Goal: Task Accomplishment & Management: Manage account settings

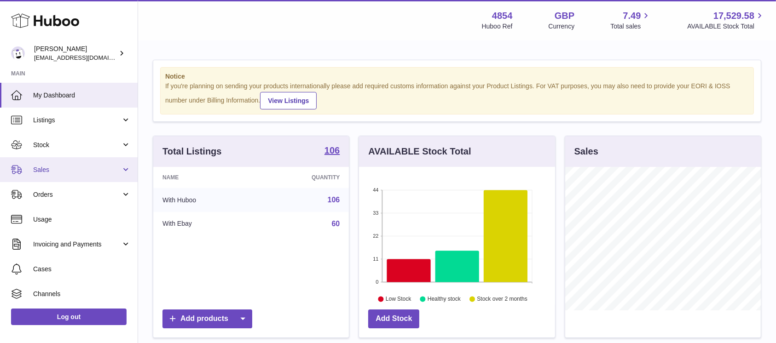
click at [105, 168] on span "Sales" at bounding box center [77, 170] width 88 height 9
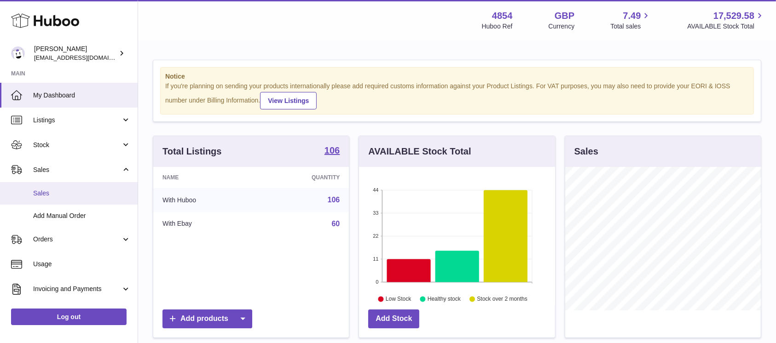
click at [86, 188] on link "Sales" at bounding box center [69, 193] width 138 height 23
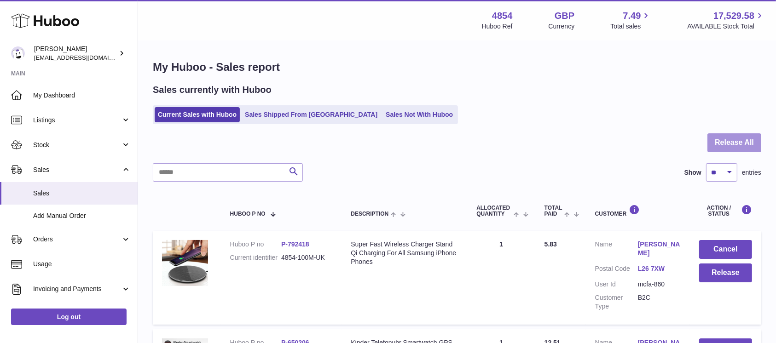
click at [713, 149] on button "Release All" at bounding box center [735, 143] width 54 height 19
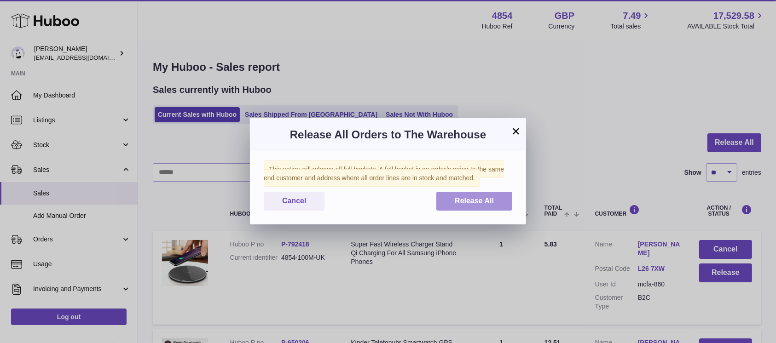
click at [447, 199] on button "Release All" at bounding box center [474, 201] width 76 height 19
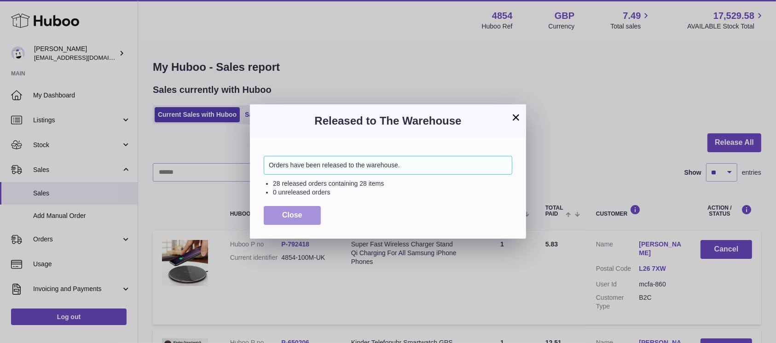
click at [296, 216] on span "Close" at bounding box center [292, 215] width 20 height 8
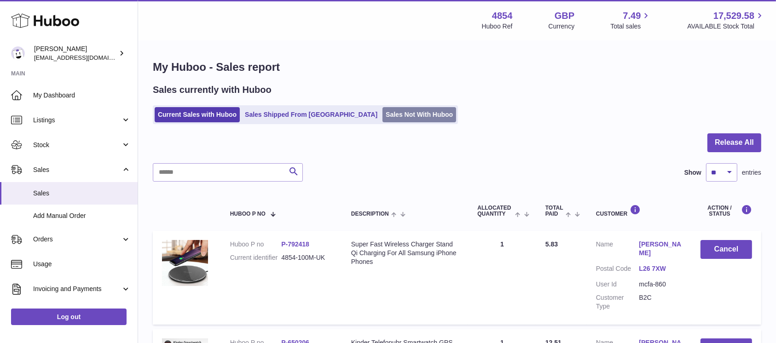
click at [383, 117] on link "Sales Not With Huboo" at bounding box center [420, 114] width 74 height 15
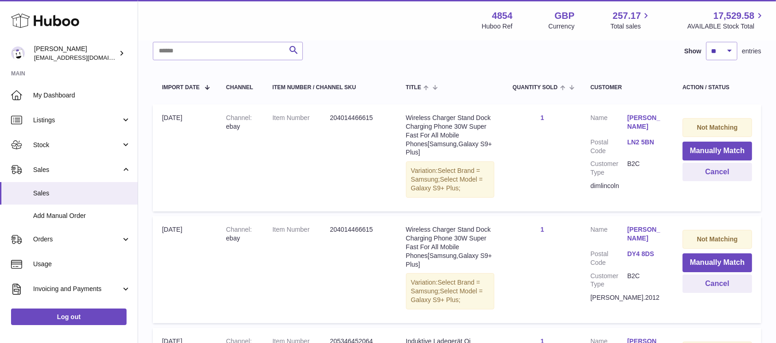
scroll to position [122, 0]
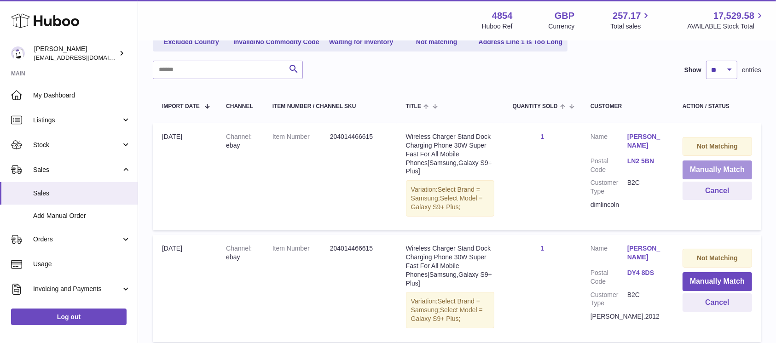
click at [715, 169] on button "Manually Match" at bounding box center [718, 170] width 70 height 19
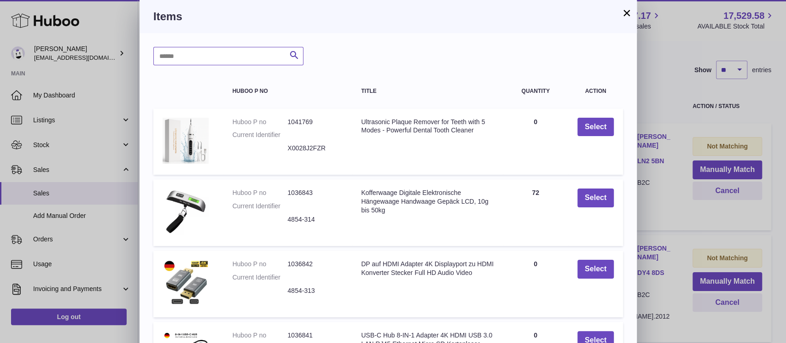
click at [248, 54] on input "text" at bounding box center [228, 56] width 150 height 18
type input "*****"
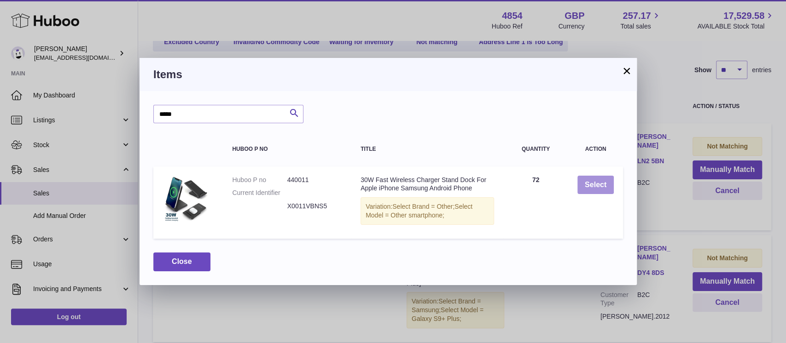
click at [596, 180] on button "Select" at bounding box center [595, 185] width 36 height 19
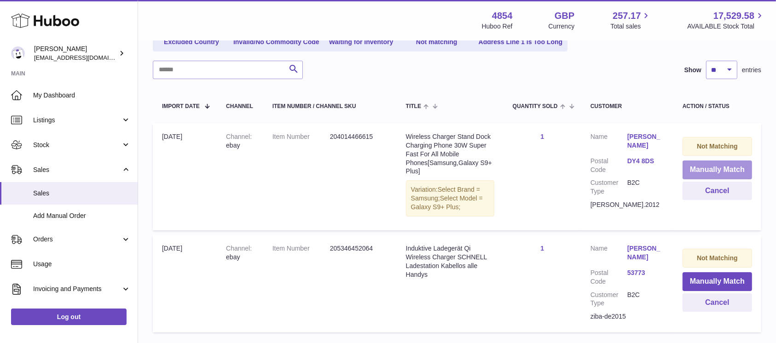
click at [700, 170] on button "Manually Match" at bounding box center [718, 170] width 70 height 19
click at [0, 170] on div at bounding box center [0, 171] width 0 height 343
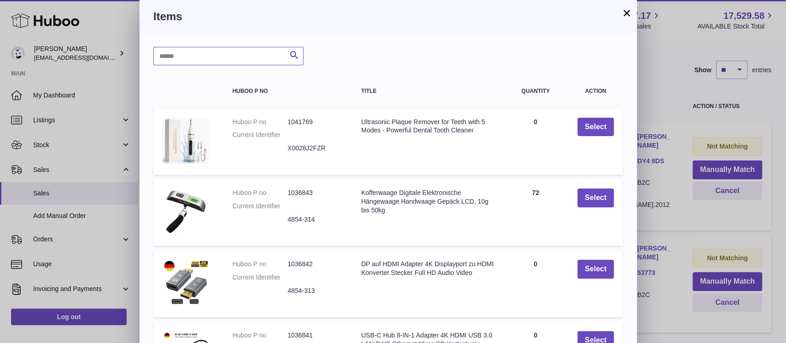
click at [239, 51] on input "text" at bounding box center [228, 56] width 150 height 18
type input "*****"
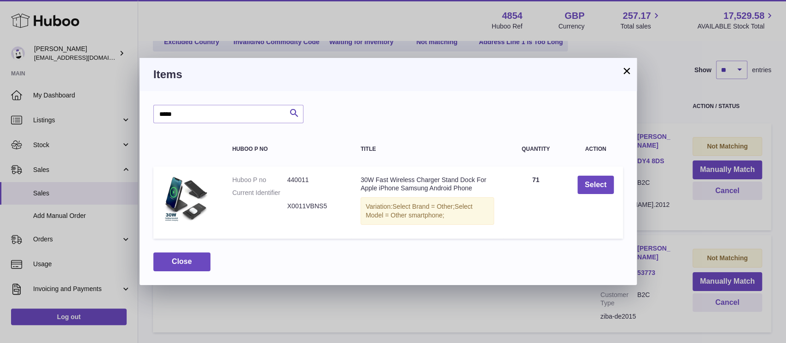
click at [575, 185] on td "Select" at bounding box center [595, 203] width 55 height 73
click at [596, 185] on button "Select" at bounding box center [595, 185] width 36 height 19
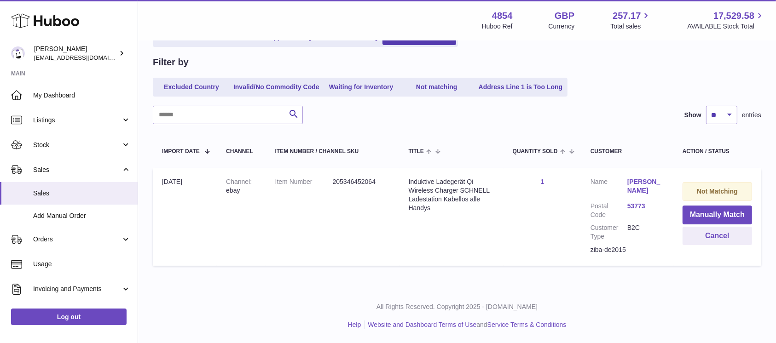
scroll to position [77, 0]
click at [718, 215] on button "Manually Match" at bounding box center [718, 215] width 70 height 19
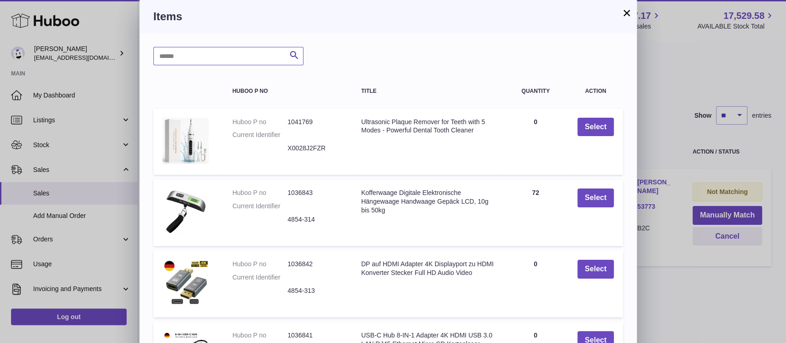
click at [251, 56] on input "text" at bounding box center [228, 56] width 150 height 18
type input "*****"
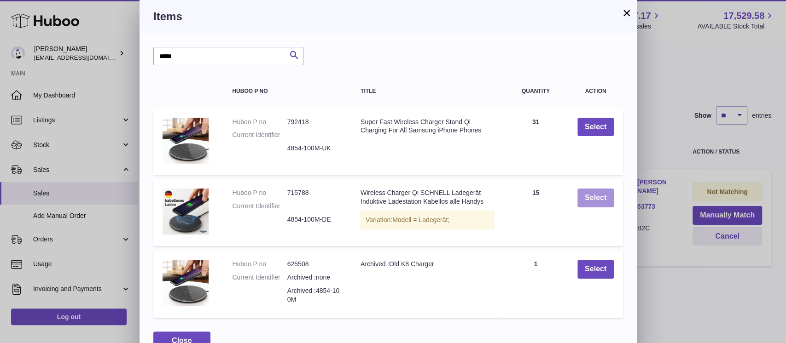
click at [587, 193] on button "Select" at bounding box center [595, 198] width 36 height 19
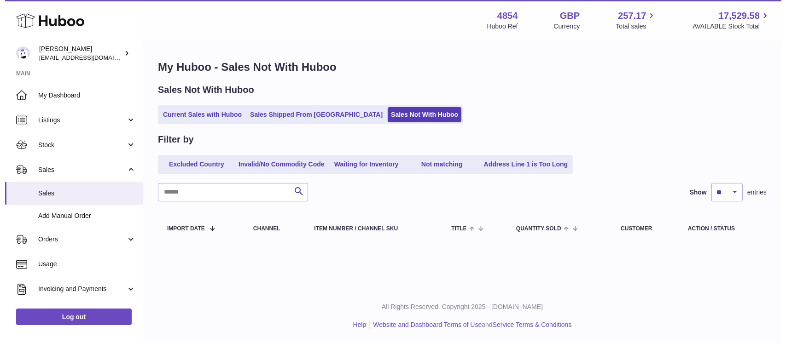
scroll to position [0, 0]
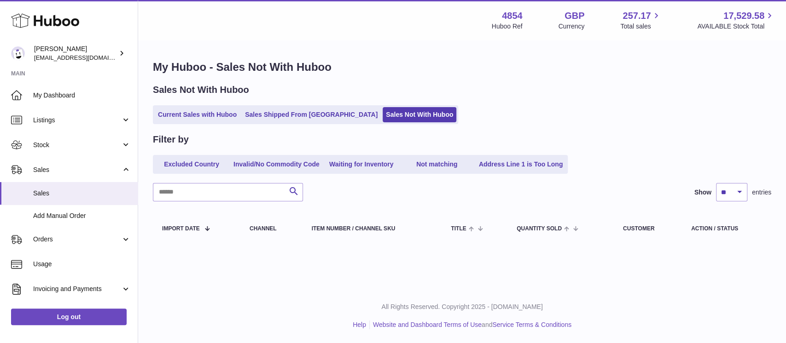
click at [212, 106] on ul "Current Sales with Huboo Sales Shipped From Huboo Sales Not With Huboo" at bounding box center [305, 114] width 305 height 19
click at [206, 116] on link "Current Sales with Huboo" at bounding box center [197, 114] width 85 height 15
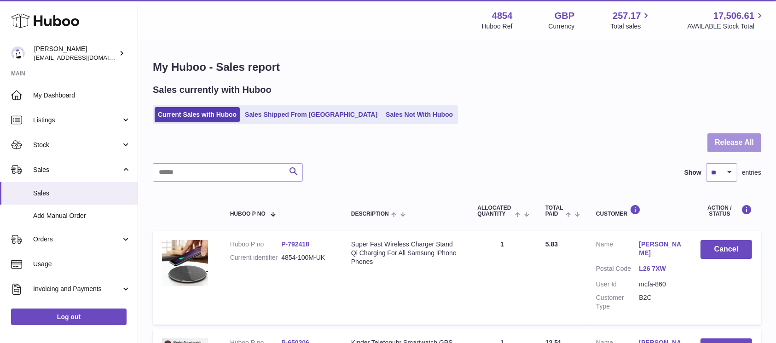
click at [748, 140] on button "Release All" at bounding box center [735, 143] width 54 height 19
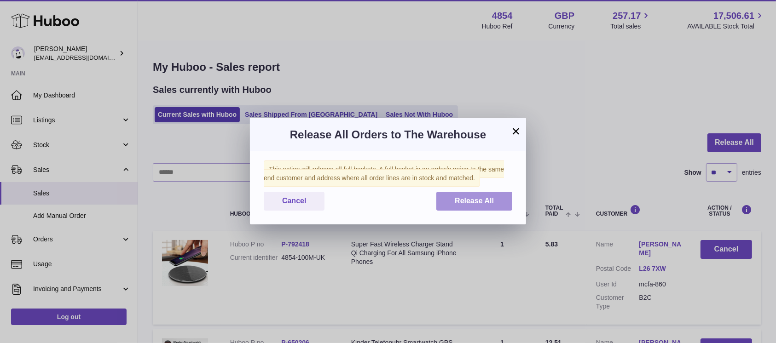
click at [475, 195] on button "Release All" at bounding box center [474, 201] width 76 height 19
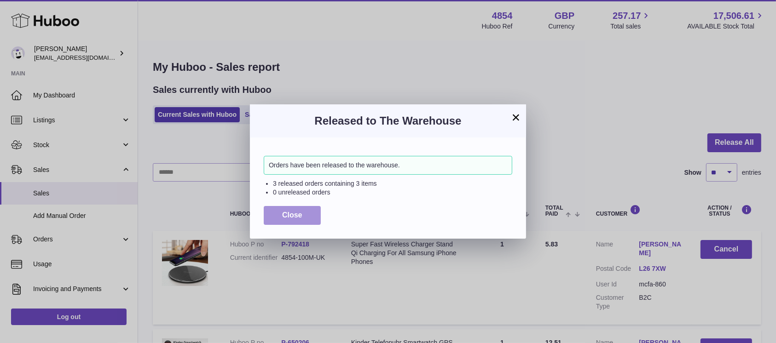
click at [290, 211] on span "Close" at bounding box center [292, 215] width 20 height 8
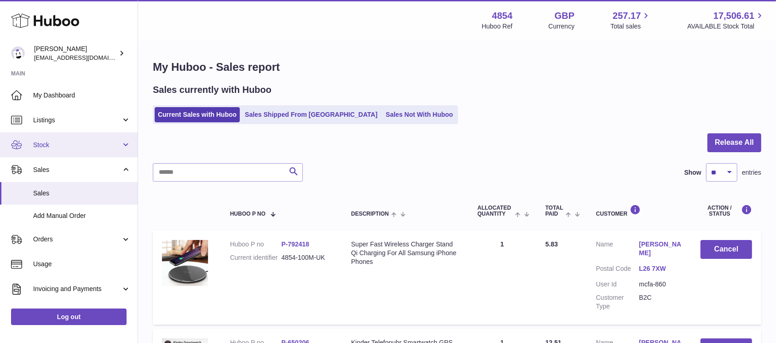
click at [119, 142] on link "Stock" at bounding box center [69, 145] width 138 height 25
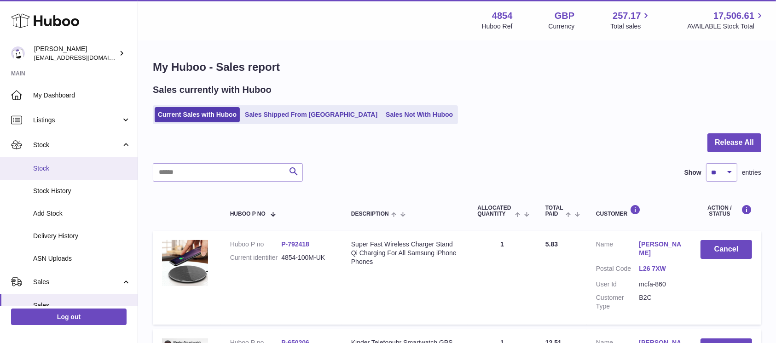
click at [99, 168] on span "Stock" at bounding box center [82, 168] width 98 height 9
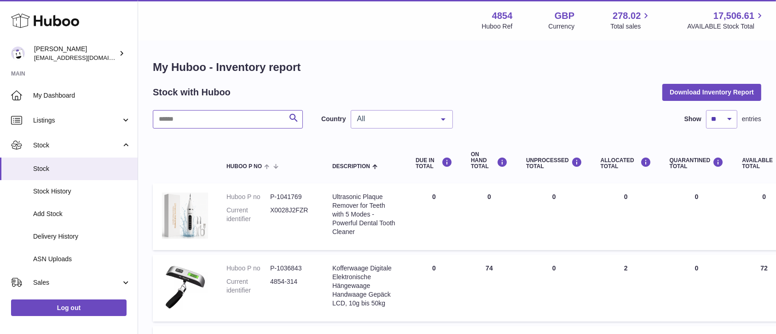
click at [196, 124] on input "text" at bounding box center [228, 119] width 150 height 18
type input "*****"
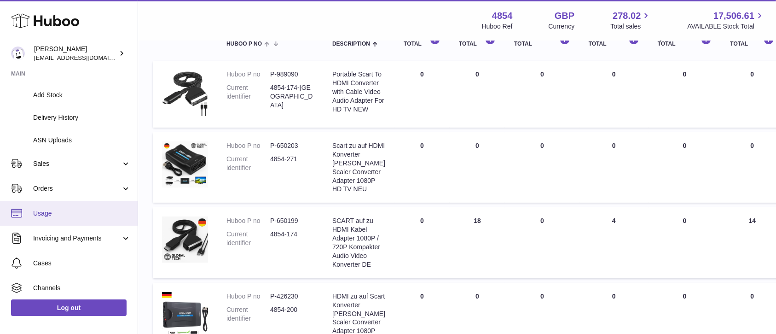
scroll to position [122, 0]
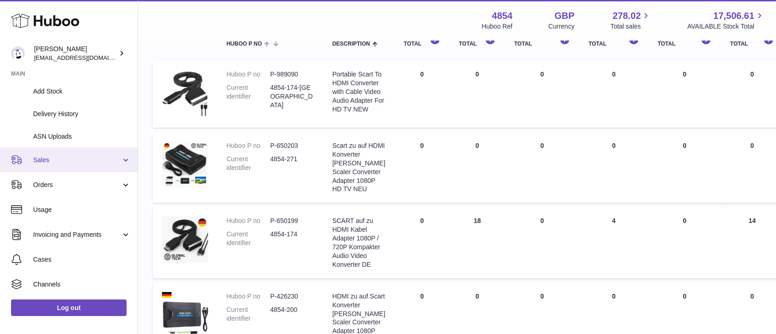
click at [97, 159] on span "Sales" at bounding box center [77, 160] width 88 height 9
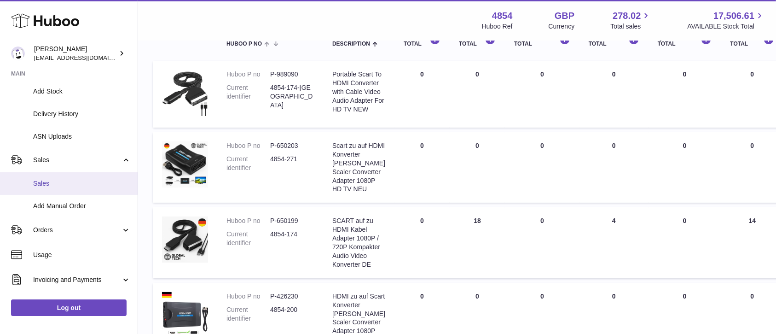
click at [78, 185] on span "Sales" at bounding box center [82, 183] width 98 height 9
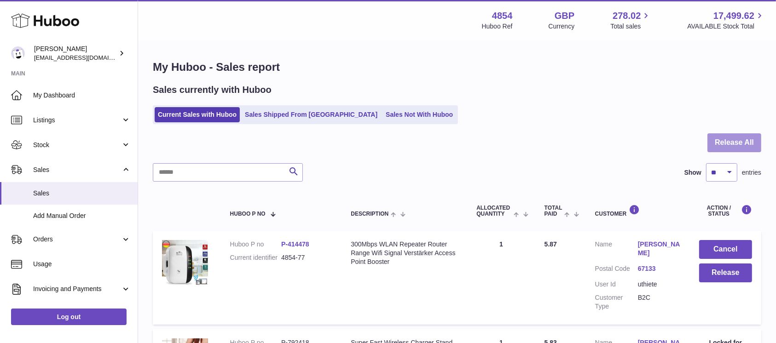
click at [745, 147] on button "Release All" at bounding box center [735, 143] width 54 height 19
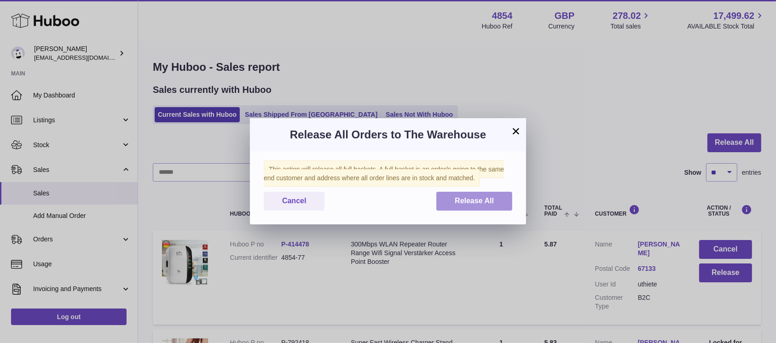
click at [452, 208] on button "Release All" at bounding box center [474, 201] width 76 height 19
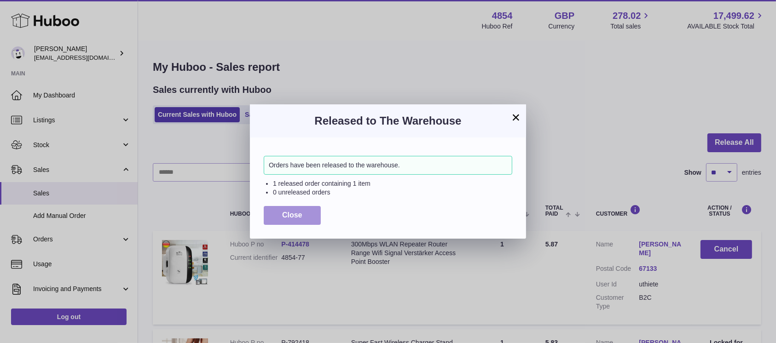
click at [287, 212] on span "Close" at bounding box center [292, 215] width 20 height 8
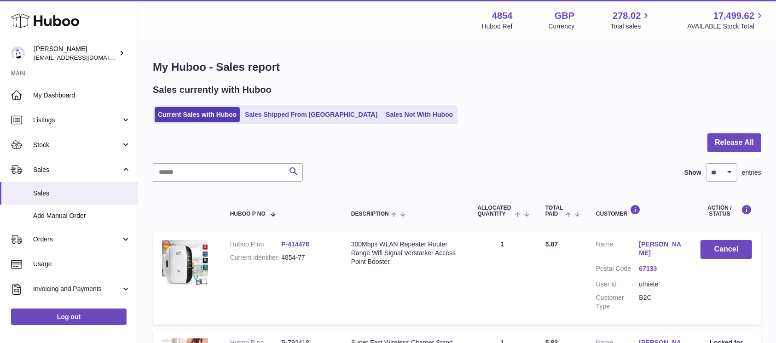
click at [378, 102] on div "Sales currently with Huboo Current Sales with Huboo Sales Shipped From [GEOGRAP…" at bounding box center [457, 104] width 609 height 41
click at [383, 110] on link "Sales Not With Huboo" at bounding box center [420, 114] width 74 height 15
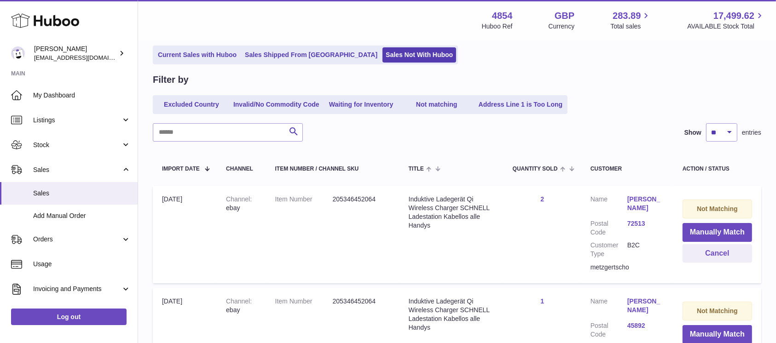
scroll to position [179, 0]
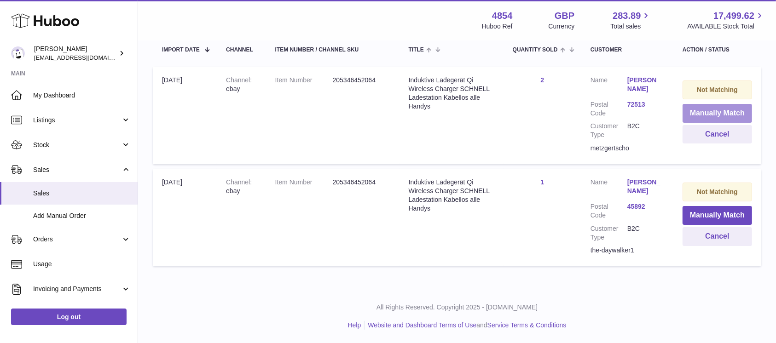
click at [703, 107] on button "Manually Match" at bounding box center [718, 113] width 70 height 19
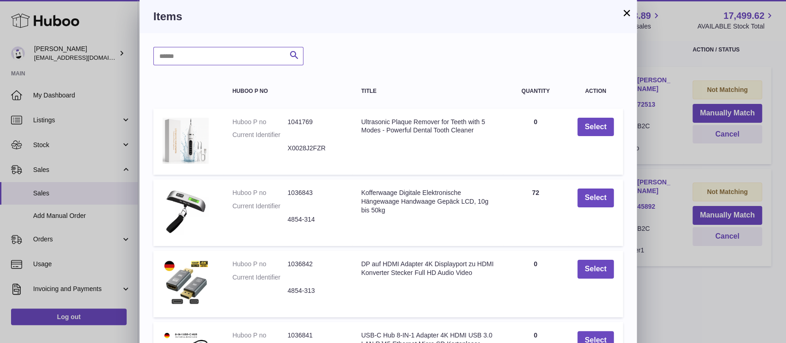
click at [201, 61] on input "text" at bounding box center [228, 56] width 150 height 18
type input "*****"
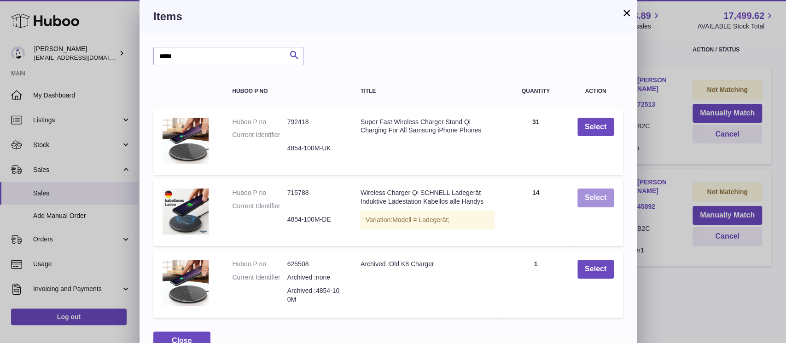
click at [587, 198] on button "Select" at bounding box center [595, 198] width 36 height 19
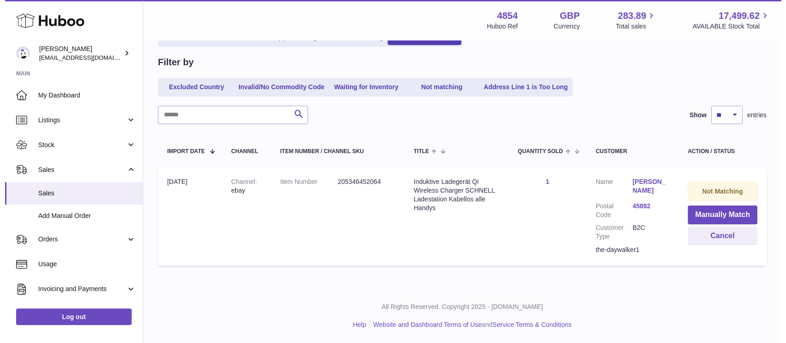
scroll to position [77, 0]
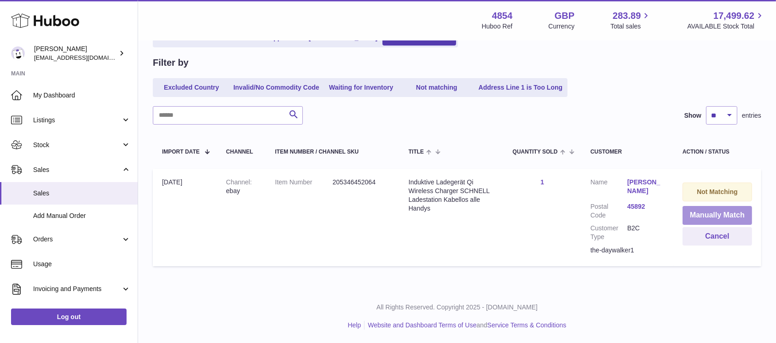
click at [702, 211] on button "Manually Match" at bounding box center [718, 215] width 70 height 19
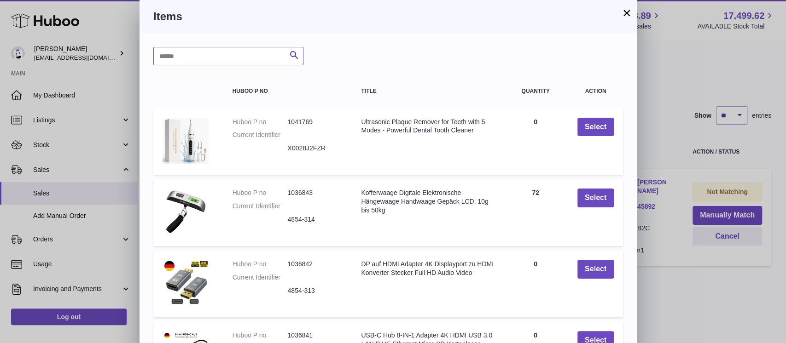
click at [209, 50] on input "text" at bounding box center [228, 56] width 150 height 18
type input "*****"
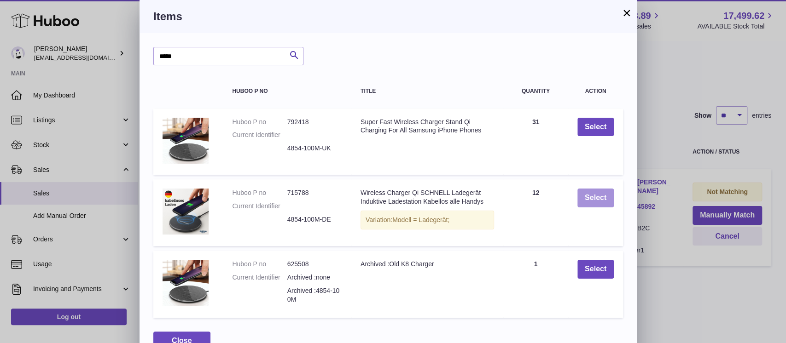
click at [602, 197] on button "Select" at bounding box center [595, 198] width 36 height 19
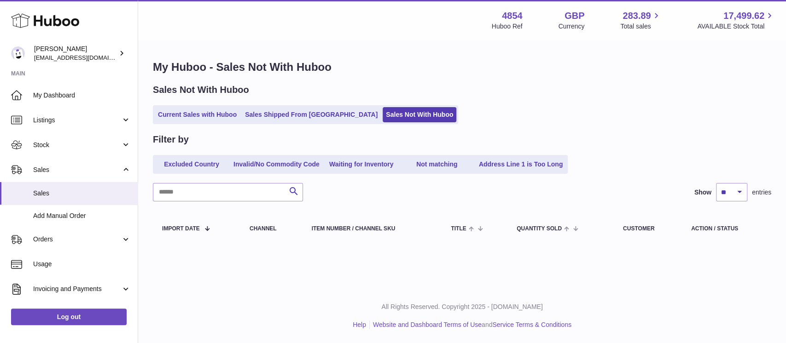
scroll to position [0, 0]
click at [91, 192] on span "Sales" at bounding box center [82, 193] width 98 height 9
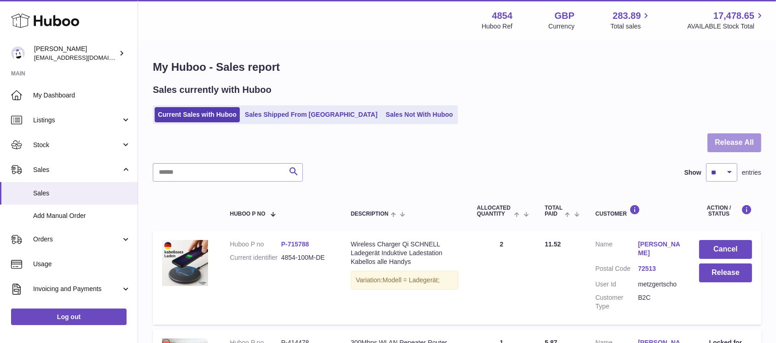
click at [733, 143] on button "Release All" at bounding box center [735, 143] width 54 height 19
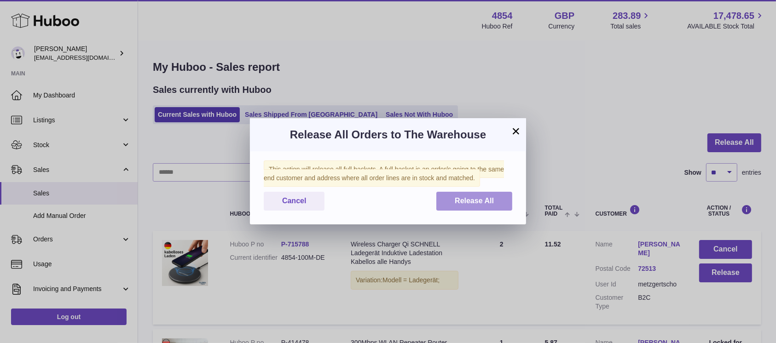
click at [484, 201] on span "Release All" at bounding box center [474, 201] width 39 height 8
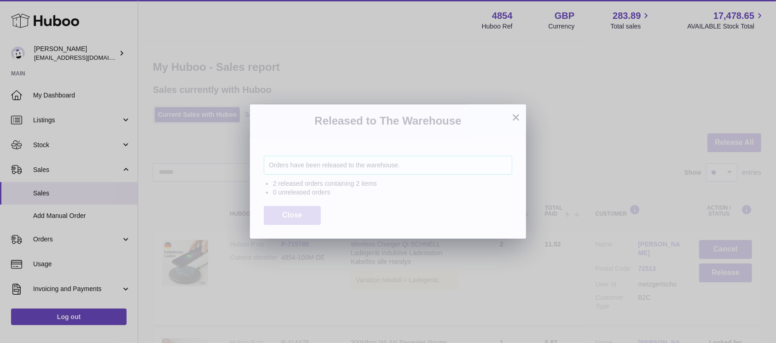
click at [299, 210] on button "Close" at bounding box center [292, 215] width 57 height 19
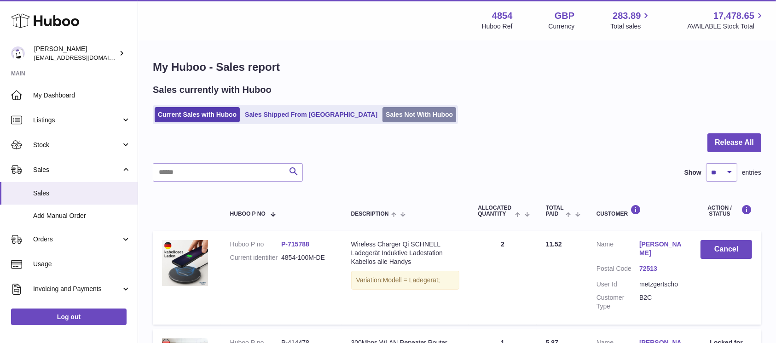
click at [383, 110] on link "Sales Not With Huboo" at bounding box center [420, 114] width 74 height 15
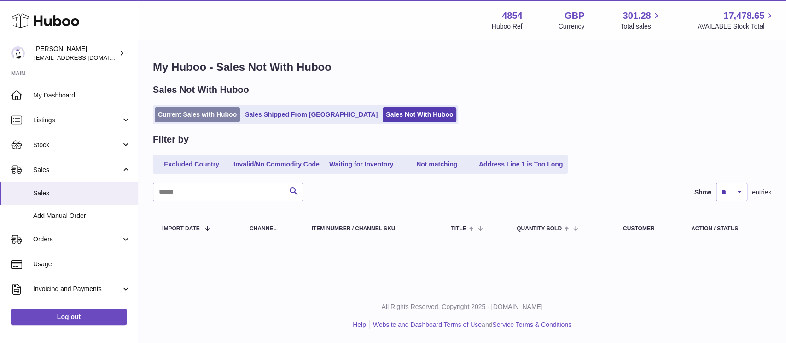
click at [226, 113] on link "Current Sales with Huboo" at bounding box center [197, 114] width 85 height 15
